Goal: Information Seeking & Learning: Learn about a topic

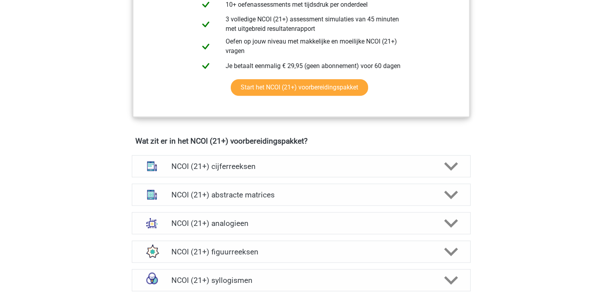
scroll to position [471, 0]
click at [449, 168] on polygon at bounding box center [451, 165] width 14 height 9
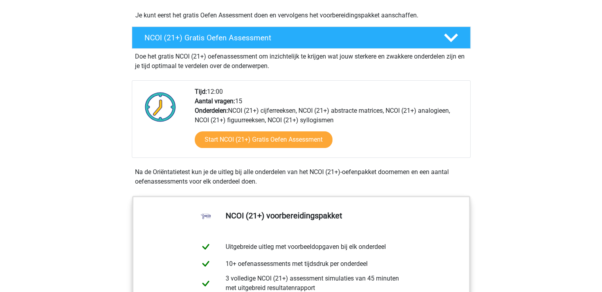
scroll to position [211, 0]
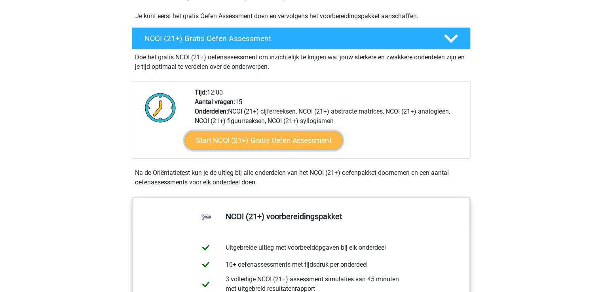
click at [277, 139] on link "Start NCOI (21+) Gratis Oefen Assessment" at bounding box center [263, 140] width 158 height 19
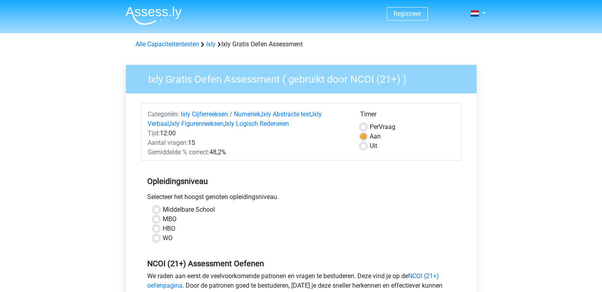
click at [163, 239] on label "WO" at bounding box center [168, 237] width 10 height 9
click at [155, 239] on input "WO" at bounding box center [156, 237] width 6 height 8
radio input "true"
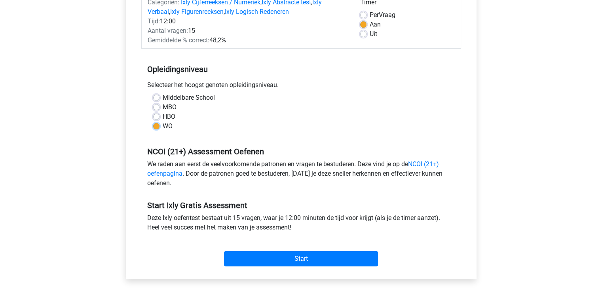
scroll to position [112, 0]
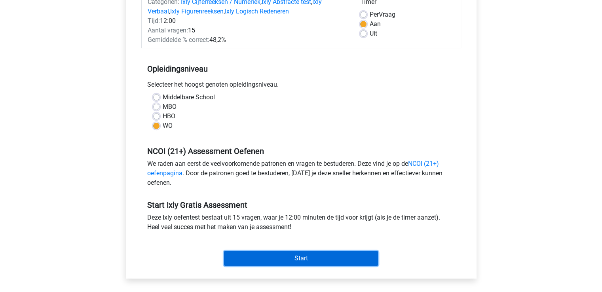
click at [297, 260] on input "Start" at bounding box center [301, 258] width 154 height 15
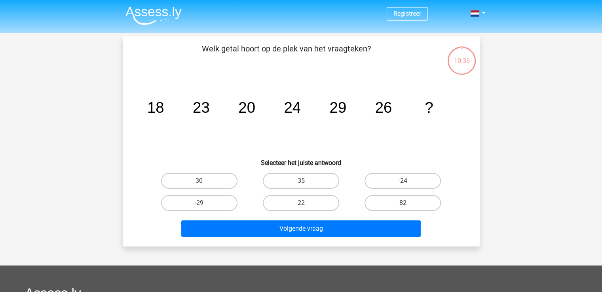
click at [303, 204] on input "22" at bounding box center [303, 205] width 5 height 5
radio input "true"
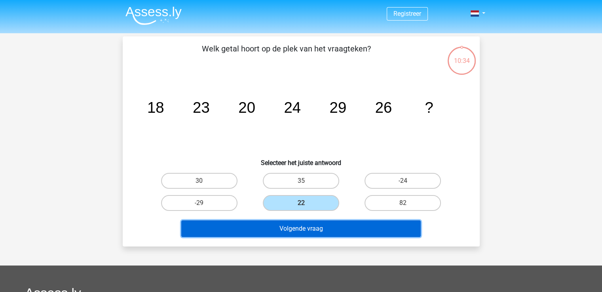
click at [305, 231] on button "Volgende vraag" at bounding box center [300, 228] width 239 height 17
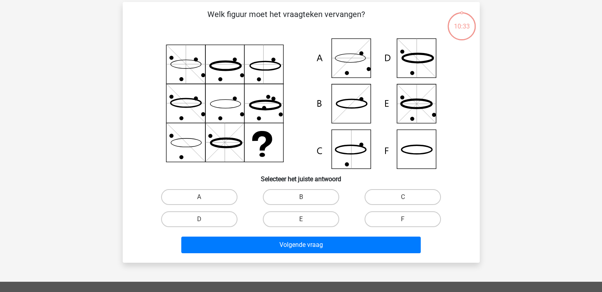
scroll to position [36, 0]
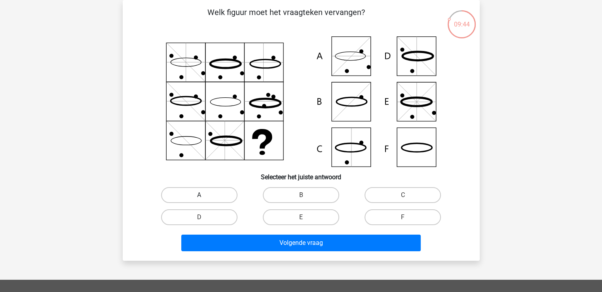
click at [205, 191] on label "A" at bounding box center [199, 195] width 76 height 16
click at [204, 195] on input "A" at bounding box center [201, 197] width 5 height 5
radio input "true"
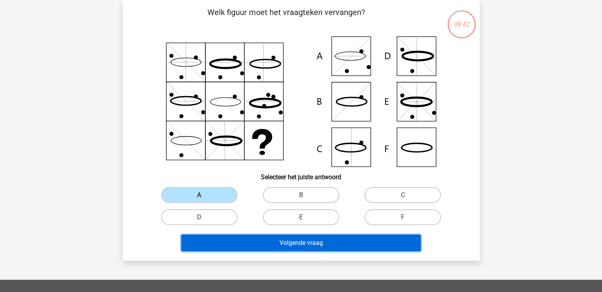
click at [291, 242] on button "Volgende vraag" at bounding box center [300, 243] width 239 height 17
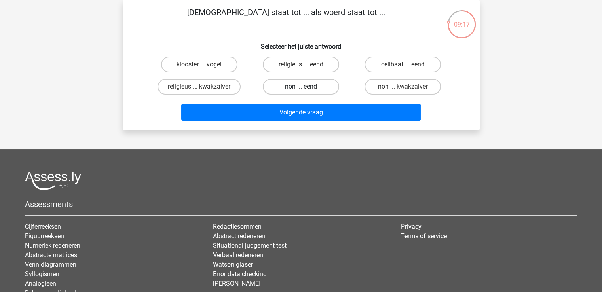
click at [315, 85] on label "non ... eend" at bounding box center [301, 87] width 76 height 16
click at [306, 87] on input "non ... eend" at bounding box center [303, 89] width 5 height 5
radio input "true"
click at [396, 63] on label "celibaat ... eend" at bounding box center [402, 65] width 76 height 16
click at [403, 64] on input "celibaat ... eend" at bounding box center [405, 66] width 5 height 5
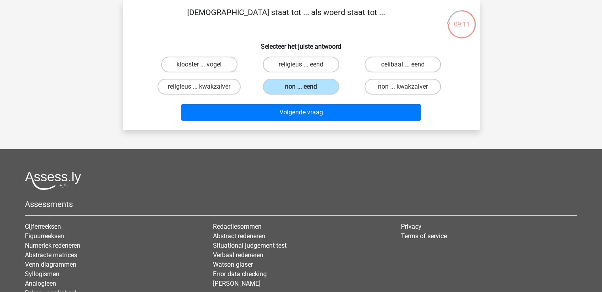
radio input "true"
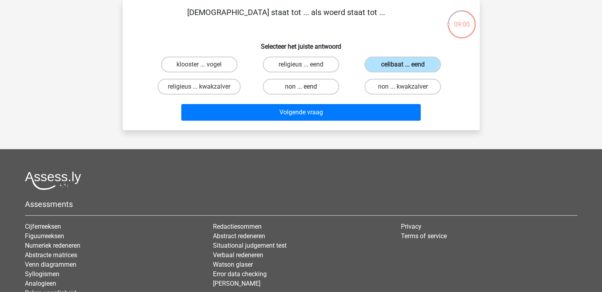
click at [310, 85] on label "non ... eend" at bounding box center [301, 87] width 76 height 16
click at [306, 87] on input "non ... eend" at bounding box center [303, 89] width 5 height 5
radio input "true"
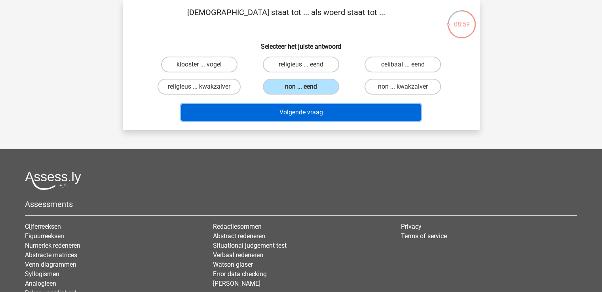
click at [309, 112] on button "Volgende vraag" at bounding box center [300, 112] width 239 height 17
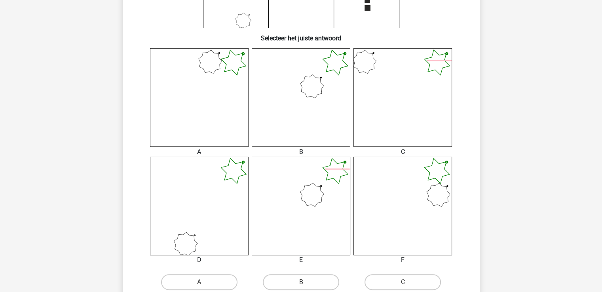
scroll to position [201, 0]
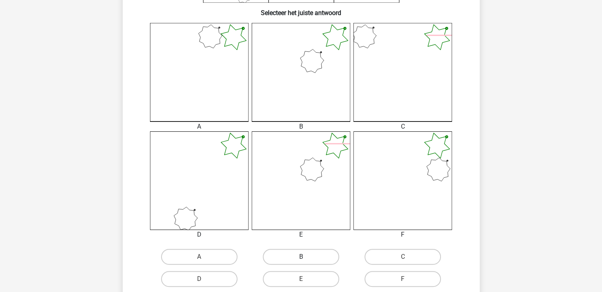
click at [297, 258] on label "B" at bounding box center [301, 257] width 76 height 16
click at [301, 258] on input "B" at bounding box center [303, 259] width 5 height 5
radio input "true"
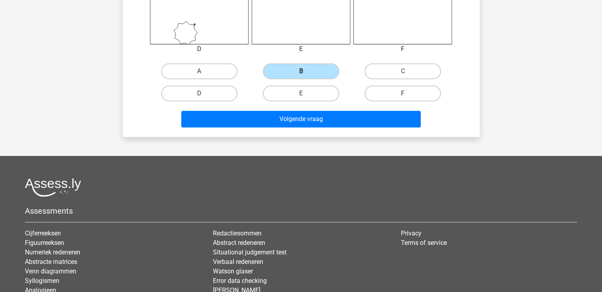
scroll to position [386, 0]
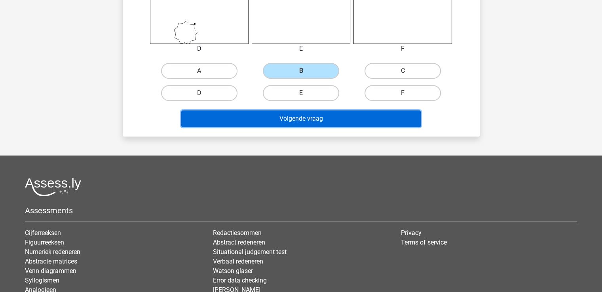
click at [321, 117] on button "Volgende vraag" at bounding box center [300, 118] width 239 height 17
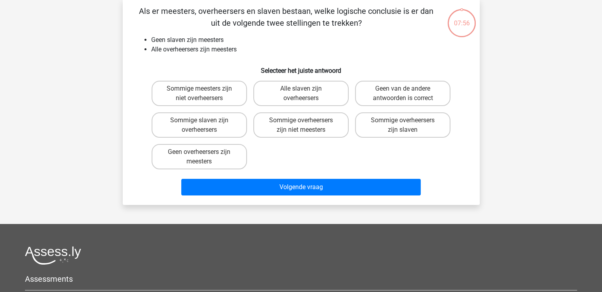
scroll to position [36, 0]
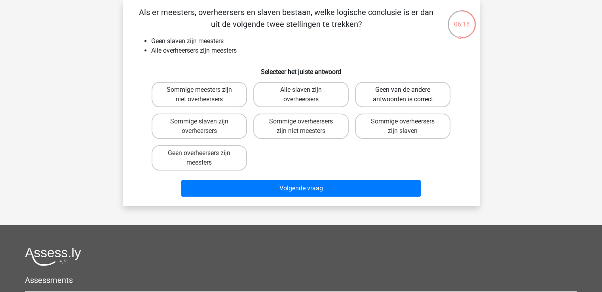
click at [418, 90] on label "Geen van de andere antwoorden is correct" at bounding box center [402, 94] width 95 height 25
click at [408, 90] on input "Geen van de andere antwoorden is correct" at bounding box center [405, 92] width 5 height 5
radio input "true"
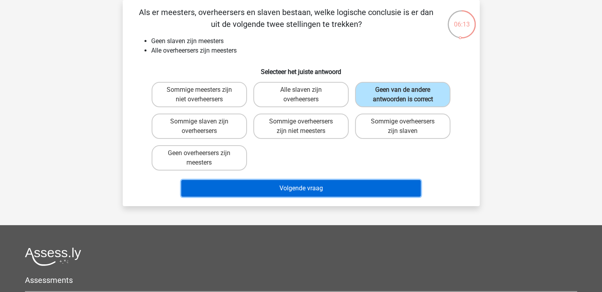
click at [335, 187] on button "Volgende vraag" at bounding box center [300, 188] width 239 height 17
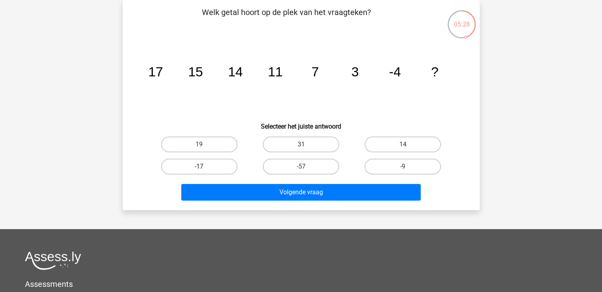
click at [210, 164] on label "-17" at bounding box center [199, 167] width 76 height 16
click at [204, 167] on input "-17" at bounding box center [201, 169] width 5 height 5
radio input "true"
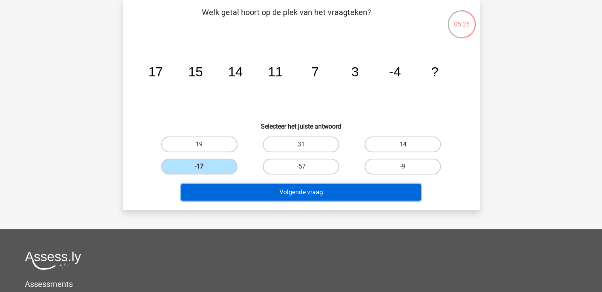
click at [320, 190] on button "Volgende vraag" at bounding box center [300, 192] width 239 height 17
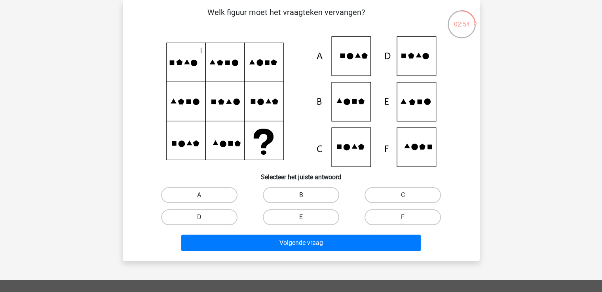
drag, startPoint x: 407, startPoint y: 62, endPoint x: 207, endPoint y: 217, distance: 252.7
click at [207, 217] on label "D" at bounding box center [199, 217] width 76 height 16
click at [204, 217] on input "D" at bounding box center [201, 219] width 5 height 5
radio input "true"
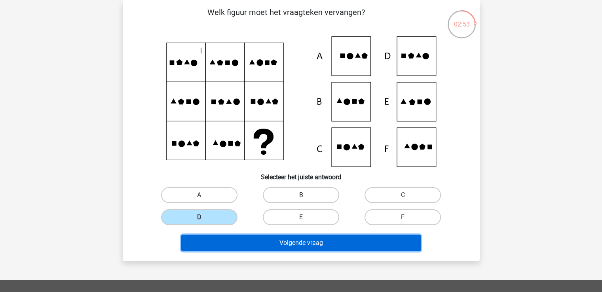
click at [266, 243] on button "Volgende vraag" at bounding box center [300, 243] width 239 height 17
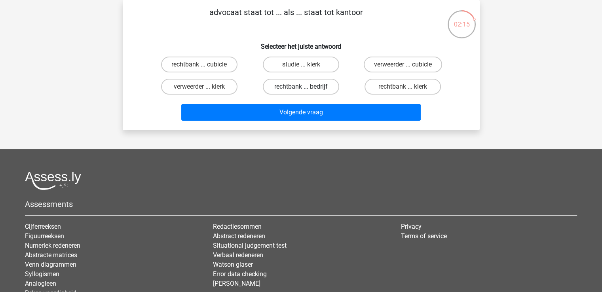
click at [307, 87] on label "rechtbank ... bedrijf" at bounding box center [301, 87] width 76 height 16
click at [306, 87] on input "rechtbank ... bedrijf" at bounding box center [303, 89] width 5 height 5
radio input "true"
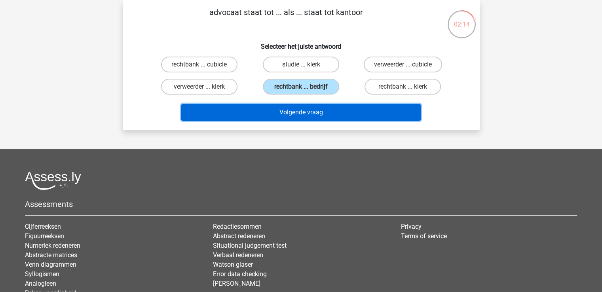
click at [319, 110] on button "Volgende vraag" at bounding box center [300, 112] width 239 height 17
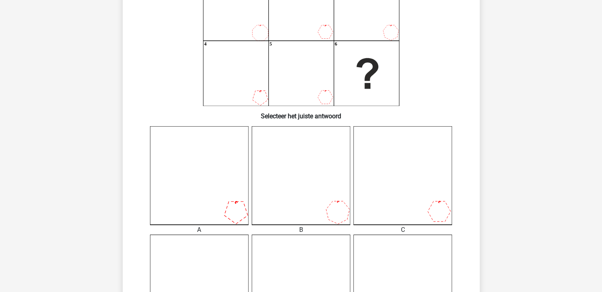
scroll to position [98, 0]
click at [319, 110] on h6 "Selecteer het juiste antwoord" at bounding box center [300, 113] width 331 height 14
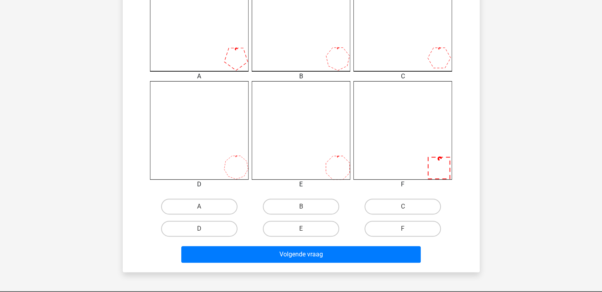
scroll to position [258, 0]
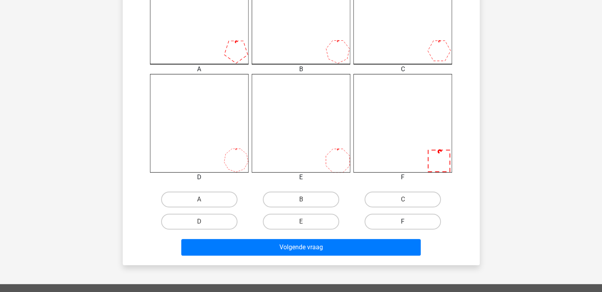
click at [418, 220] on label "F" at bounding box center [402, 222] width 76 height 16
click at [408, 222] on input "F" at bounding box center [405, 224] width 5 height 5
radio input "true"
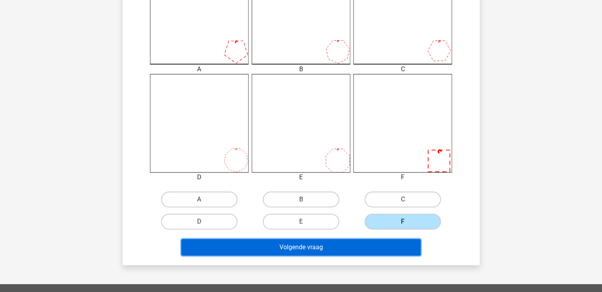
click at [392, 247] on button "Volgende vraag" at bounding box center [300, 247] width 239 height 17
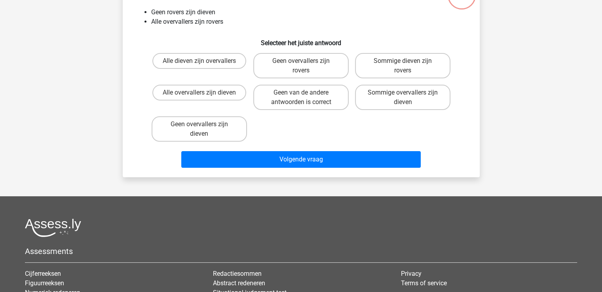
scroll to position [36, 0]
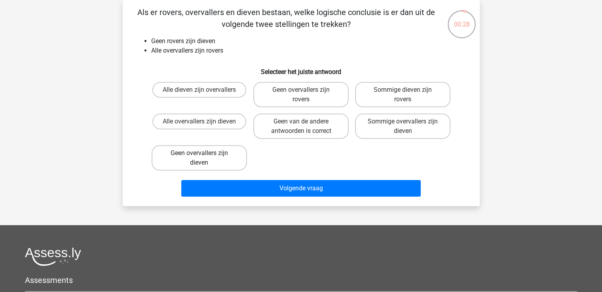
click at [213, 160] on label "Geen overvallers zijn dieven" at bounding box center [198, 157] width 95 height 25
click at [204, 158] on input "Geen overvallers zijn dieven" at bounding box center [201, 155] width 5 height 5
radio input "true"
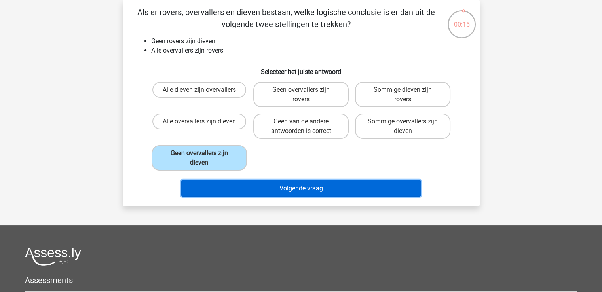
click at [271, 189] on button "Volgende vraag" at bounding box center [300, 188] width 239 height 17
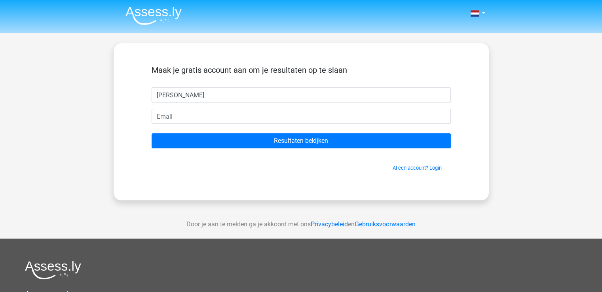
type input "ingrid"
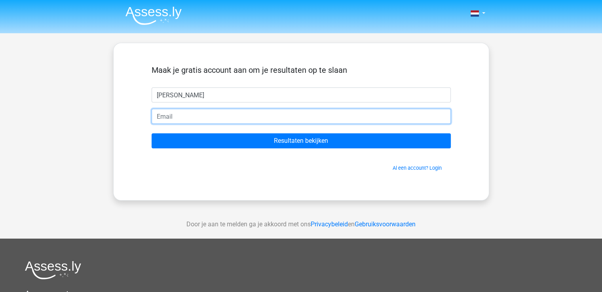
click at [180, 116] on input "email" at bounding box center [300, 116] width 299 height 15
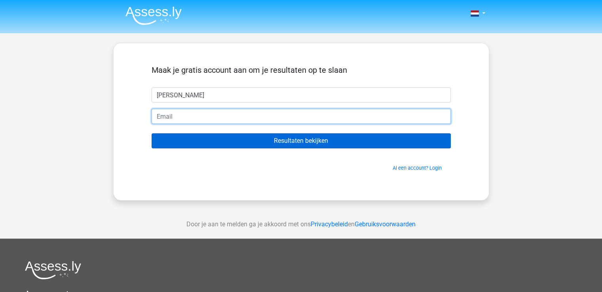
type input "i.haest@hoharuba.com"
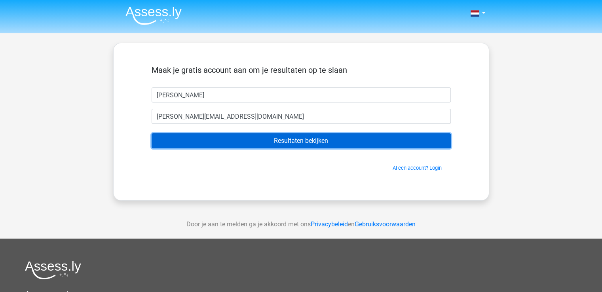
click at [310, 143] on input "Resultaten bekijken" at bounding box center [300, 140] width 299 height 15
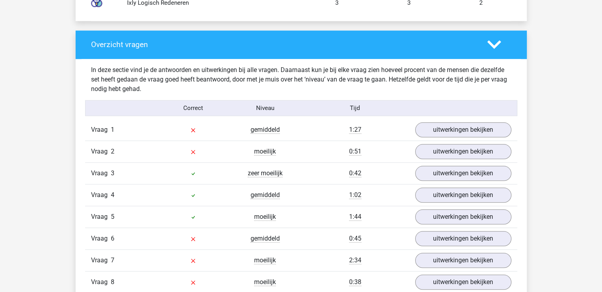
scroll to position [810, 0]
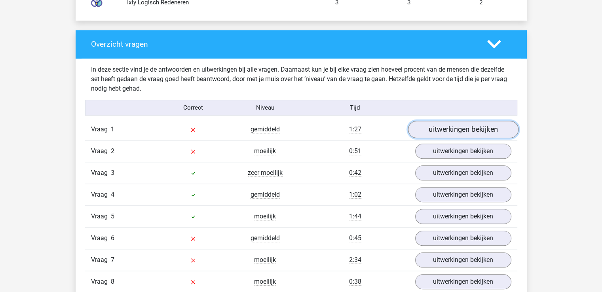
drag, startPoint x: 437, startPoint y: 118, endPoint x: 430, endPoint y: 131, distance: 14.2
drag, startPoint x: 430, startPoint y: 131, endPoint x: 470, endPoint y: 125, distance: 40.0
drag, startPoint x: 470, startPoint y: 125, endPoint x: 456, endPoint y: 133, distance: 16.3
click at [438, 129] on link "uitwerkingen bekijken" at bounding box center [462, 129] width 110 height 17
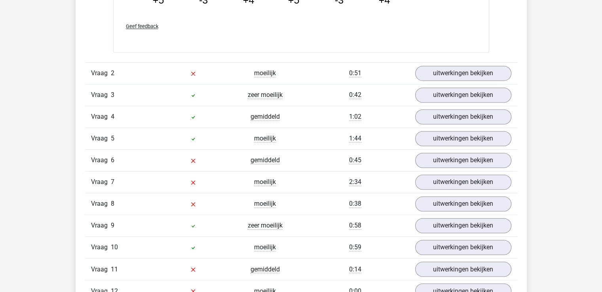
scroll to position [1234, 0]
click at [450, 71] on link "uitwerkingen bekijken" at bounding box center [462, 72] width 110 height 17
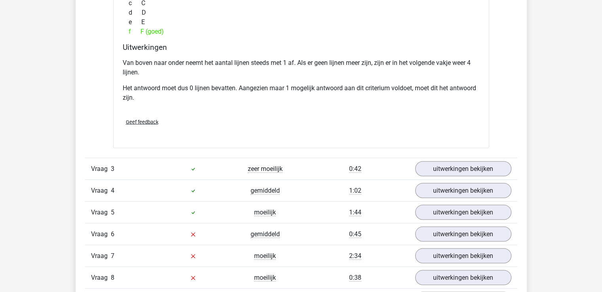
scroll to position [1506, 0]
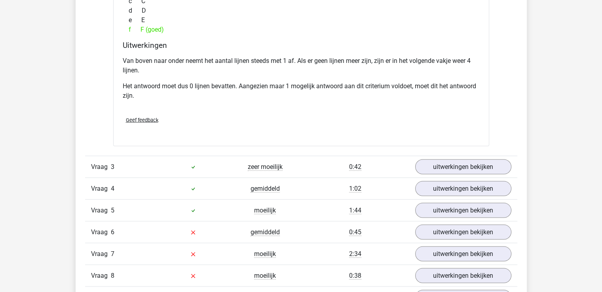
drag, startPoint x: 461, startPoint y: 166, endPoint x: 269, endPoint y: 167, distance: 191.4
click at [269, 167] on span "zeer moeilijk" at bounding box center [265, 167] width 35 height 8
click at [441, 165] on link "uitwerkingen bekijken" at bounding box center [462, 167] width 110 height 17
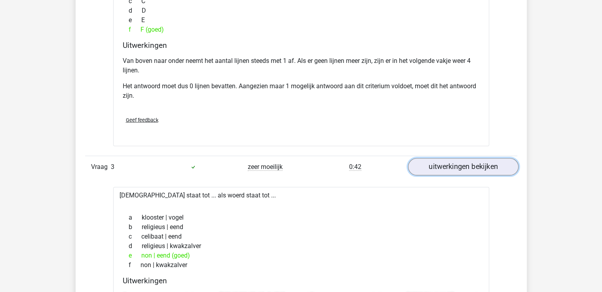
click at [441, 165] on link "uitwerkingen bekijken" at bounding box center [462, 167] width 110 height 17
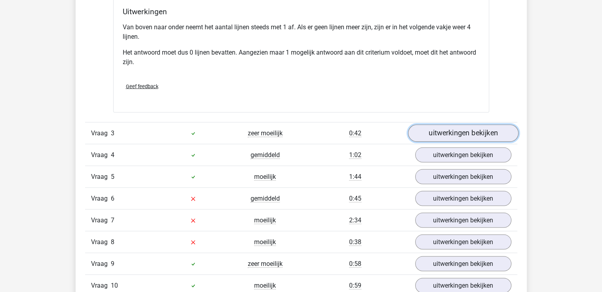
scroll to position [1540, 0]
click at [473, 129] on link "uitwerkingen bekijken" at bounding box center [462, 132] width 110 height 17
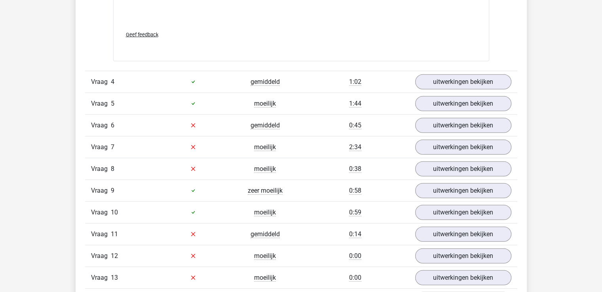
scroll to position [2009, 0]
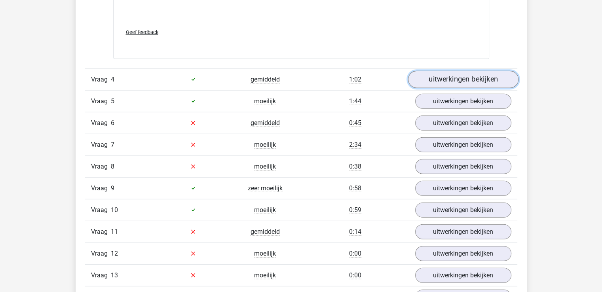
click at [460, 75] on link "uitwerkingen bekijken" at bounding box center [462, 79] width 110 height 17
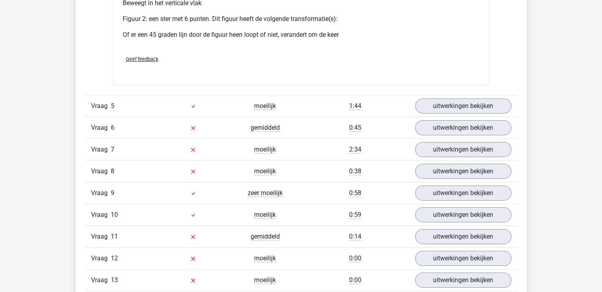
scroll to position [2566, 0]
drag, startPoint x: 469, startPoint y: 102, endPoint x: 450, endPoint y: 103, distance: 18.7
click at [450, 103] on link "uitwerkingen bekijken" at bounding box center [462, 105] width 110 height 17
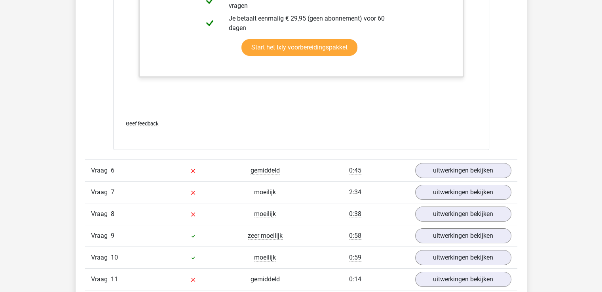
scroll to position [2952, 0]
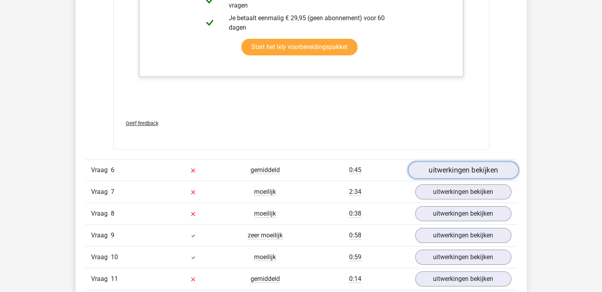
drag, startPoint x: 449, startPoint y: 167, endPoint x: 440, endPoint y: 166, distance: 8.8
click at [440, 166] on link "uitwerkingen bekijken" at bounding box center [462, 169] width 110 height 17
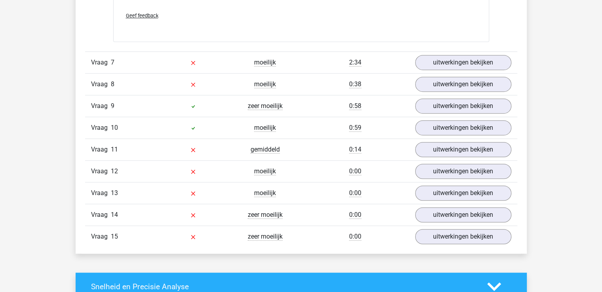
scroll to position [3446, 0]
click at [481, 60] on link "uitwerkingen bekijken" at bounding box center [462, 62] width 110 height 17
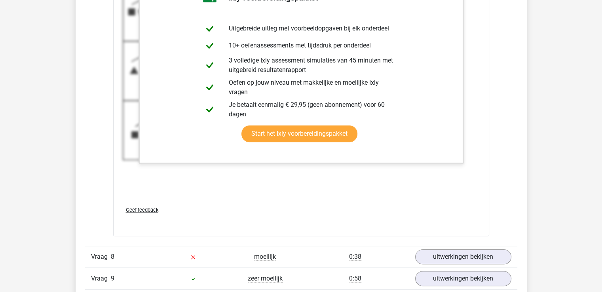
scroll to position [3751, 0]
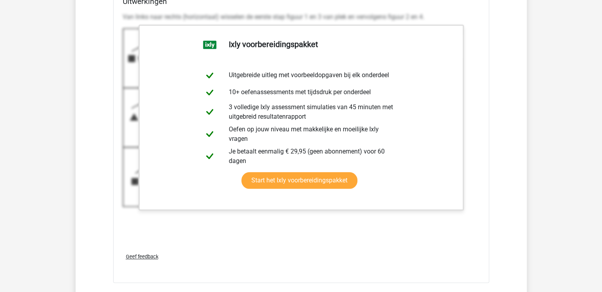
click at [365, 220] on div "Van links naar rechts (horizontaal) wisselen de eerste stap figuur 1 en 3 van p…" at bounding box center [301, 127] width 357 height 237
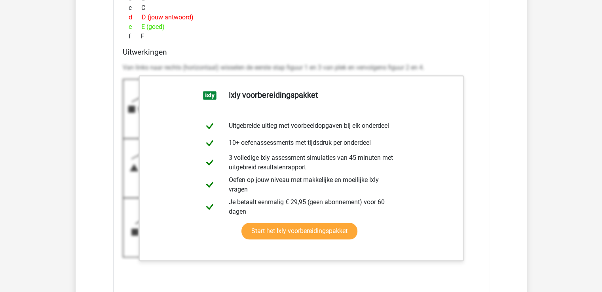
scroll to position [3700, 0]
drag, startPoint x: 218, startPoint y: 53, endPoint x: 226, endPoint y: 53, distance: 8.7
click at [226, 53] on h4 "Uitwerkingen" at bounding box center [301, 52] width 357 height 9
drag, startPoint x: 147, startPoint y: 54, endPoint x: 153, endPoint y: 59, distance: 7.6
click at [153, 59] on div "Uitwerkingen Van links naar rechts (horizontaal) wisselen de eerste stap figuur…" at bounding box center [300, 173] width 363 height 250
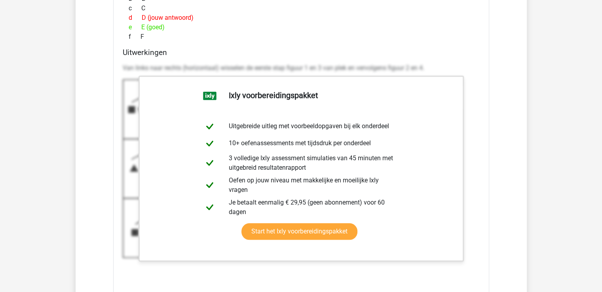
click at [374, 64] on p "Van links naar rechts (horizontaal) wisselen de eerste stap figuur 1 en 3 van p…" at bounding box center [301, 67] width 357 height 9
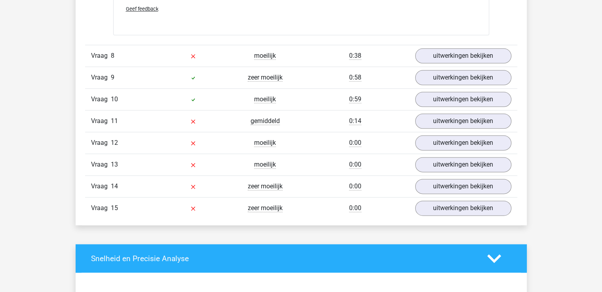
scroll to position [3999, 0]
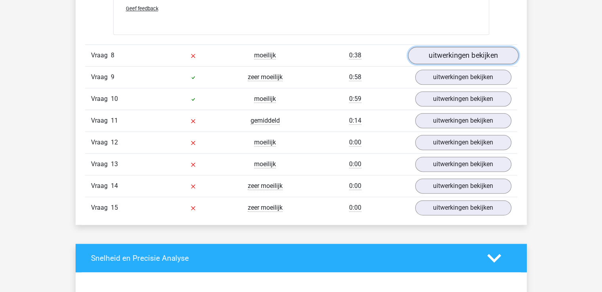
drag, startPoint x: 466, startPoint y: 48, endPoint x: 450, endPoint y: 56, distance: 17.3
click at [450, 56] on link "uitwerkingen bekijken" at bounding box center [462, 55] width 110 height 17
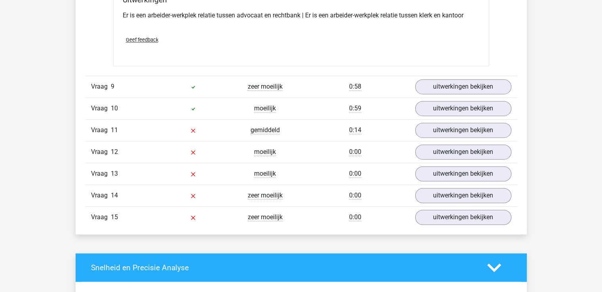
scroll to position [4169, 0]
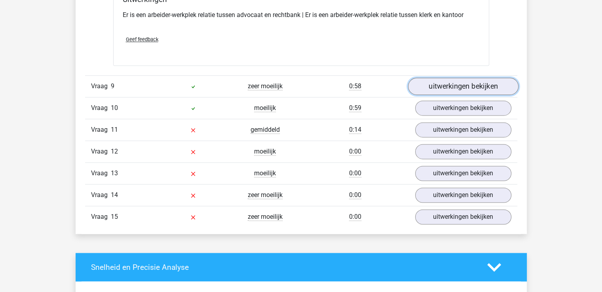
click at [456, 83] on link "uitwerkingen bekijken" at bounding box center [462, 86] width 110 height 17
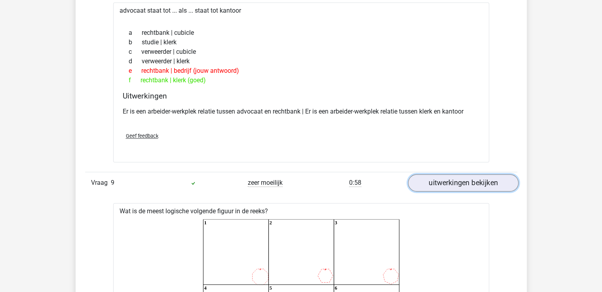
scroll to position [4049, 0]
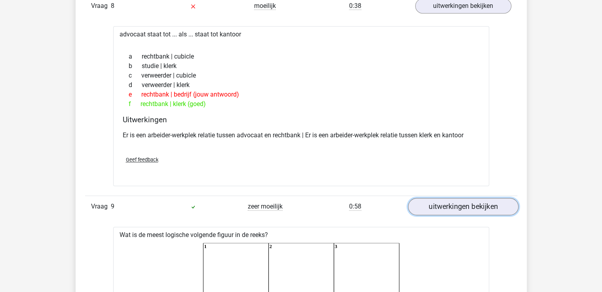
click at [464, 205] on link "uitwerkingen bekijken" at bounding box center [462, 206] width 110 height 17
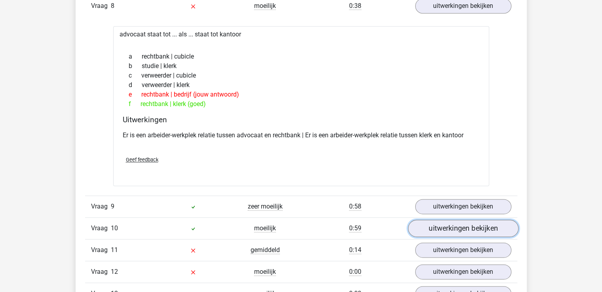
click at [464, 224] on link "uitwerkingen bekijken" at bounding box center [462, 228] width 110 height 17
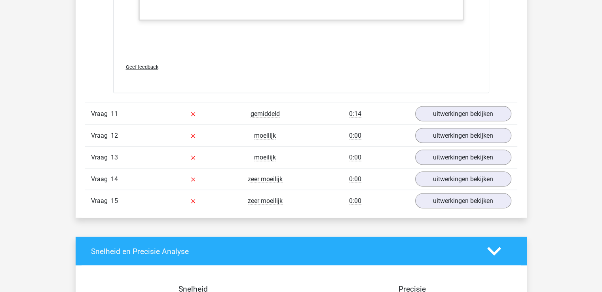
scroll to position [4614, 0]
click at [470, 111] on link "uitwerkingen bekijken" at bounding box center [462, 114] width 110 height 17
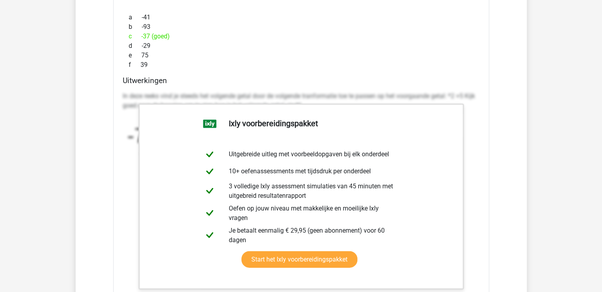
scroll to position [4848, 0]
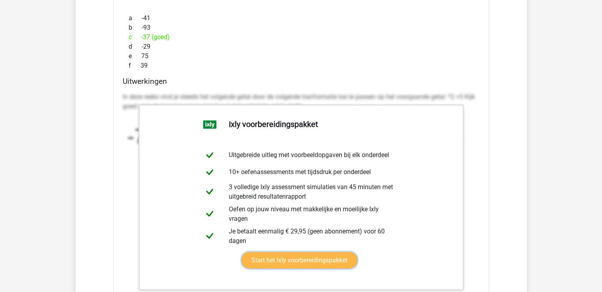
click at [357, 252] on link "Start het Ixly voorbereidingspakket" at bounding box center [299, 260] width 116 height 17
